Goal: Task Accomplishment & Management: Use online tool/utility

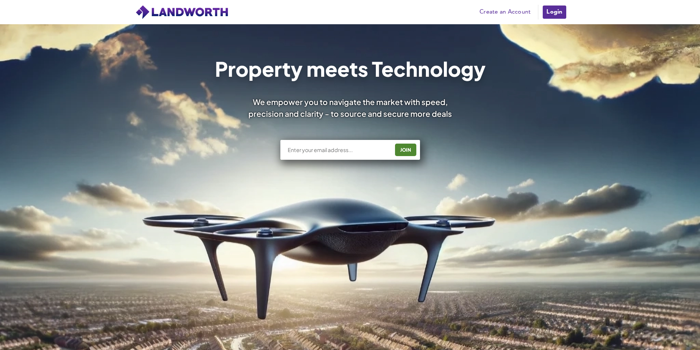
click at [509, 8] on link "Create an Account" at bounding box center [505, 12] width 58 height 11
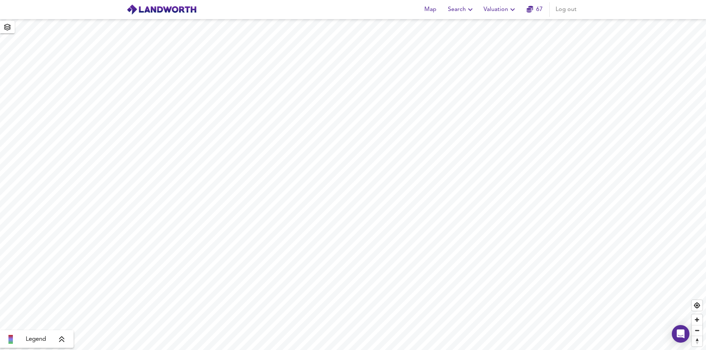
click at [500, 11] on span "Valuation" at bounding box center [500, 9] width 33 height 10
click at [498, 24] on li "New Valuation Report" at bounding box center [500, 26] width 88 height 13
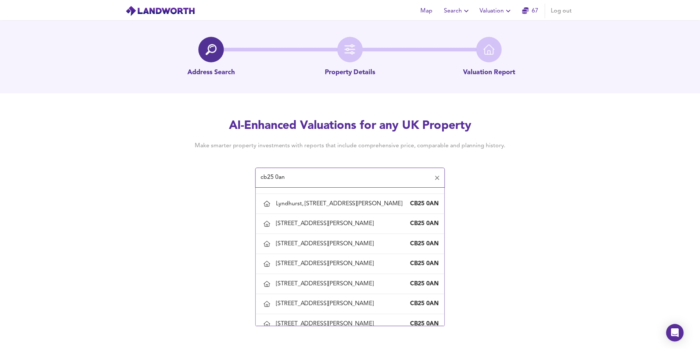
scroll to position [1103, 0]
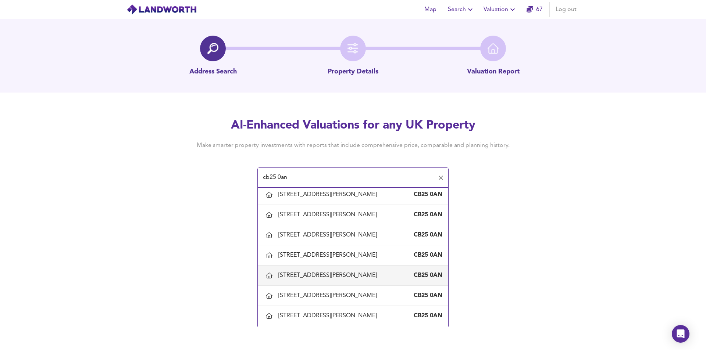
click at [337, 280] on div "58 Swaffham Road, Burwell, Cambridgeshire" at bounding box center [328, 276] width 101 height 8
type input "58 Swaffham Road, Burwell, Cambridgeshire"
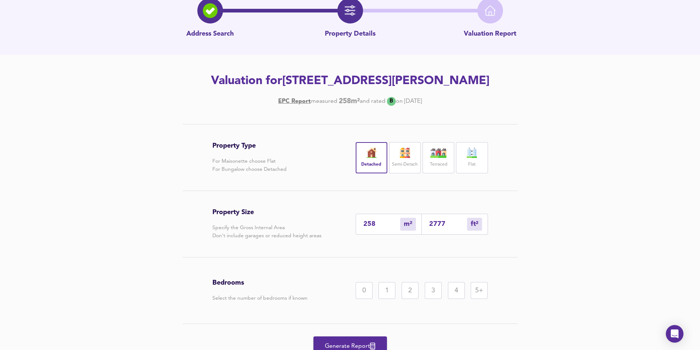
scroll to position [71, 0]
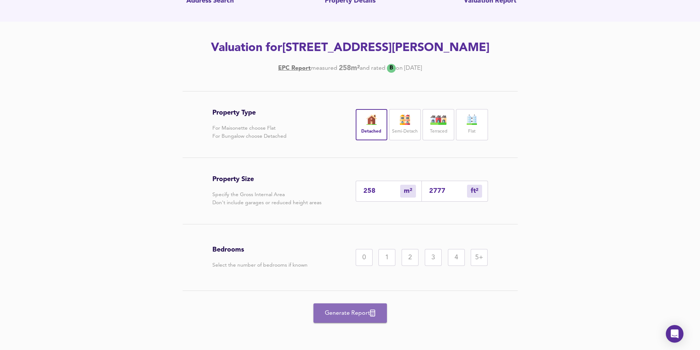
click at [349, 310] on span "Generate Report" at bounding box center [350, 313] width 59 height 10
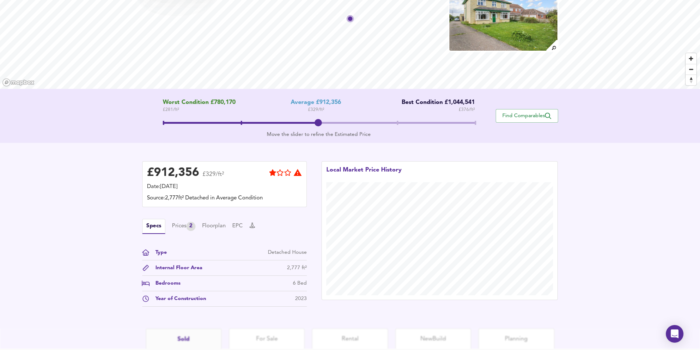
scroll to position [121, 0]
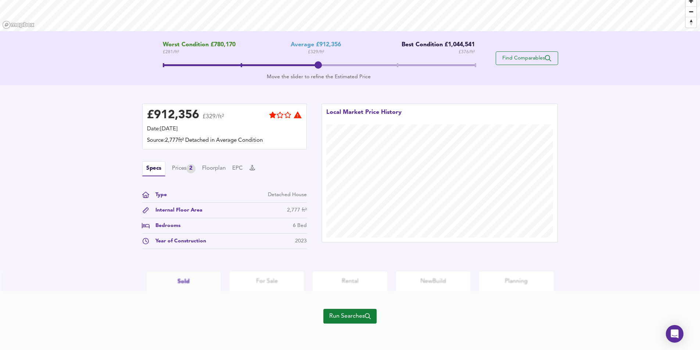
click at [528, 57] on span "Find Comparables" at bounding box center [527, 58] width 54 height 7
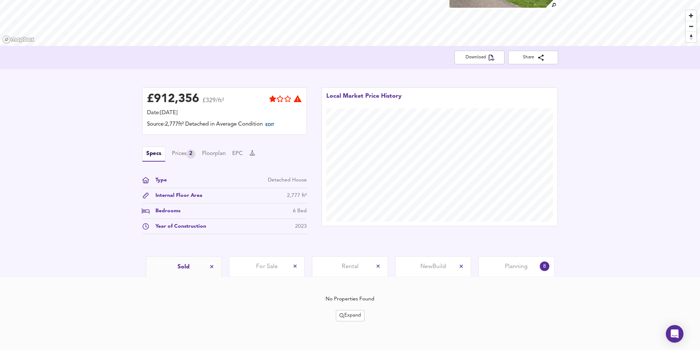
scroll to position [0, 0]
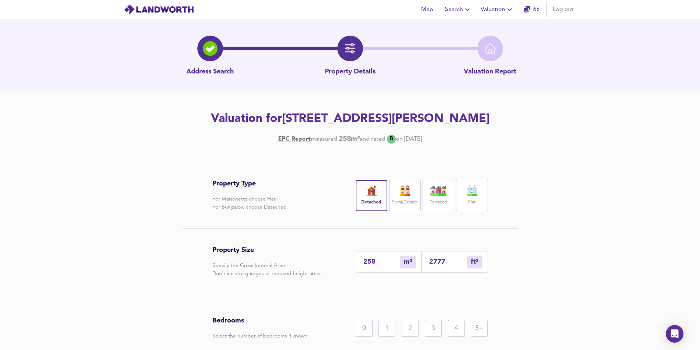
scroll to position [71, 0]
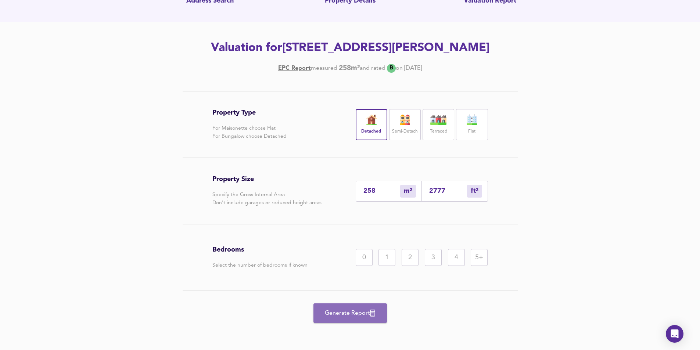
click at [330, 310] on span "Generate Report" at bounding box center [350, 313] width 59 height 10
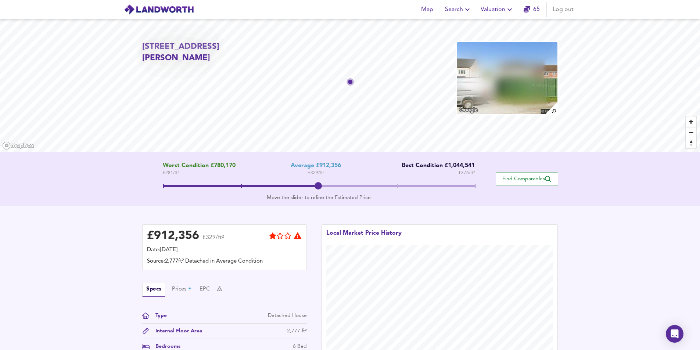
scroll to position [121, 0]
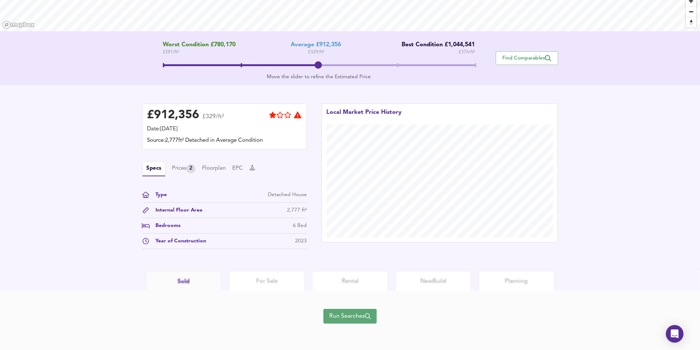
click at [343, 314] on span "Run Searches" at bounding box center [350, 316] width 42 height 10
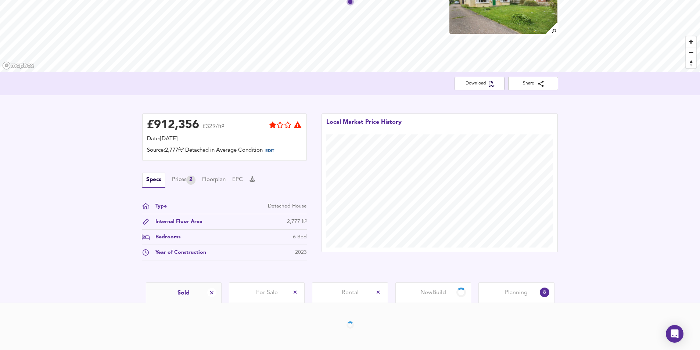
scroll to position [107, 0]
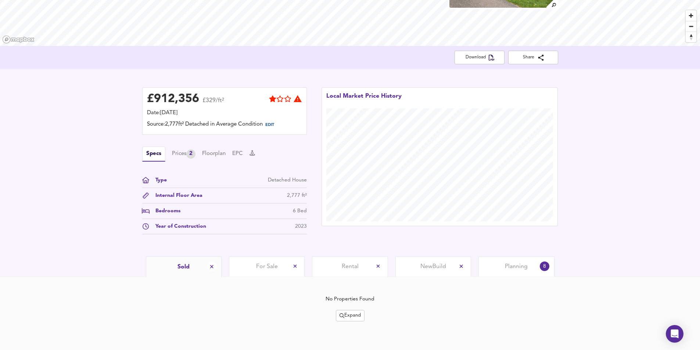
click at [354, 310] on button "Expand" at bounding box center [350, 315] width 29 height 11
click at [357, 263] on li "¼ mile ½ mile" at bounding box center [350, 267] width 78 height 12
click at [359, 315] on div "Expand" at bounding box center [350, 315] width 35 height 11
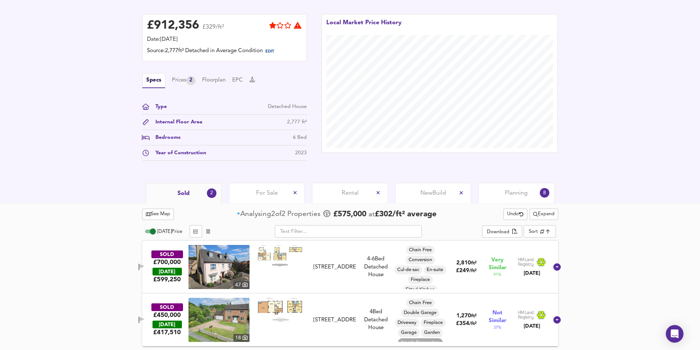
scroll to position [180, 0]
click at [74, 239] on div "See Map Found 2 Propert ies £ 575,000 at £ 302 / ft² average Undo Expand Today …" at bounding box center [350, 276] width 700 height 147
